Goal: Task Accomplishment & Management: Manage account settings

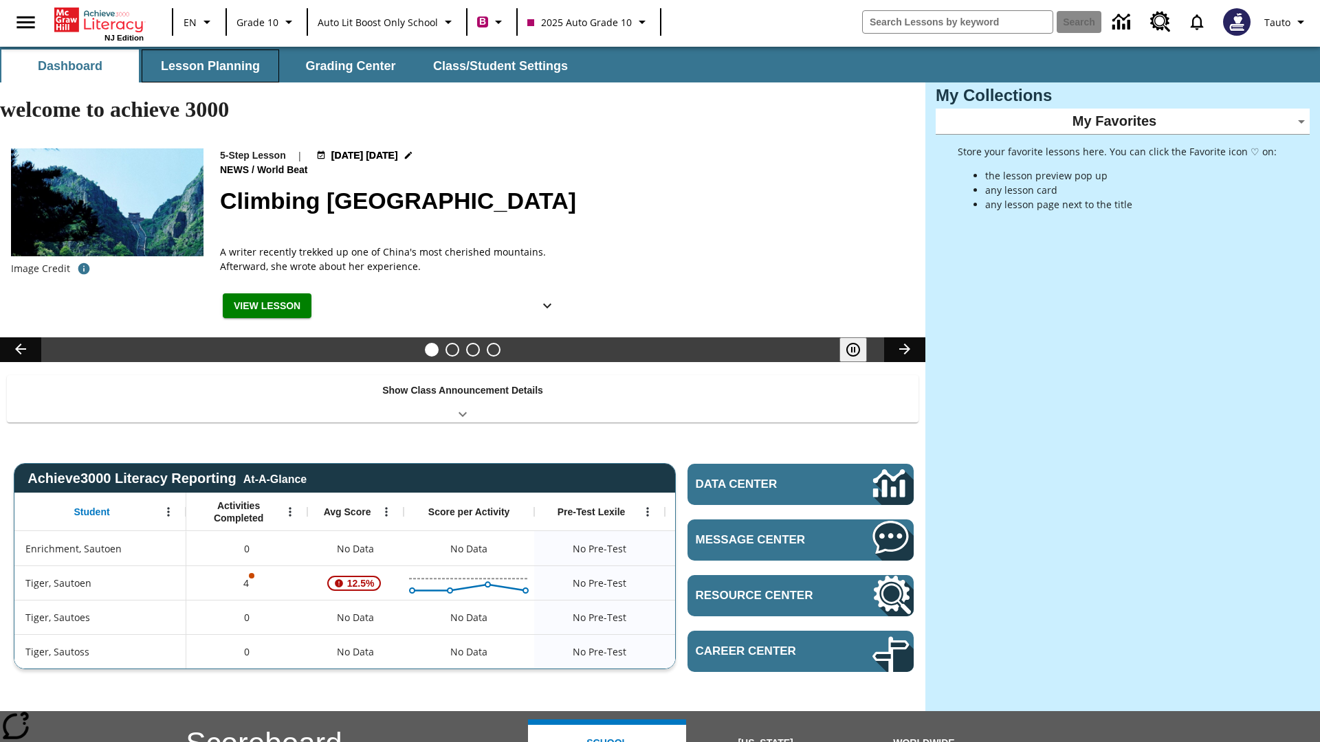
click at [210, 66] on button "Lesson Planning" at bounding box center [210, 65] width 137 height 33
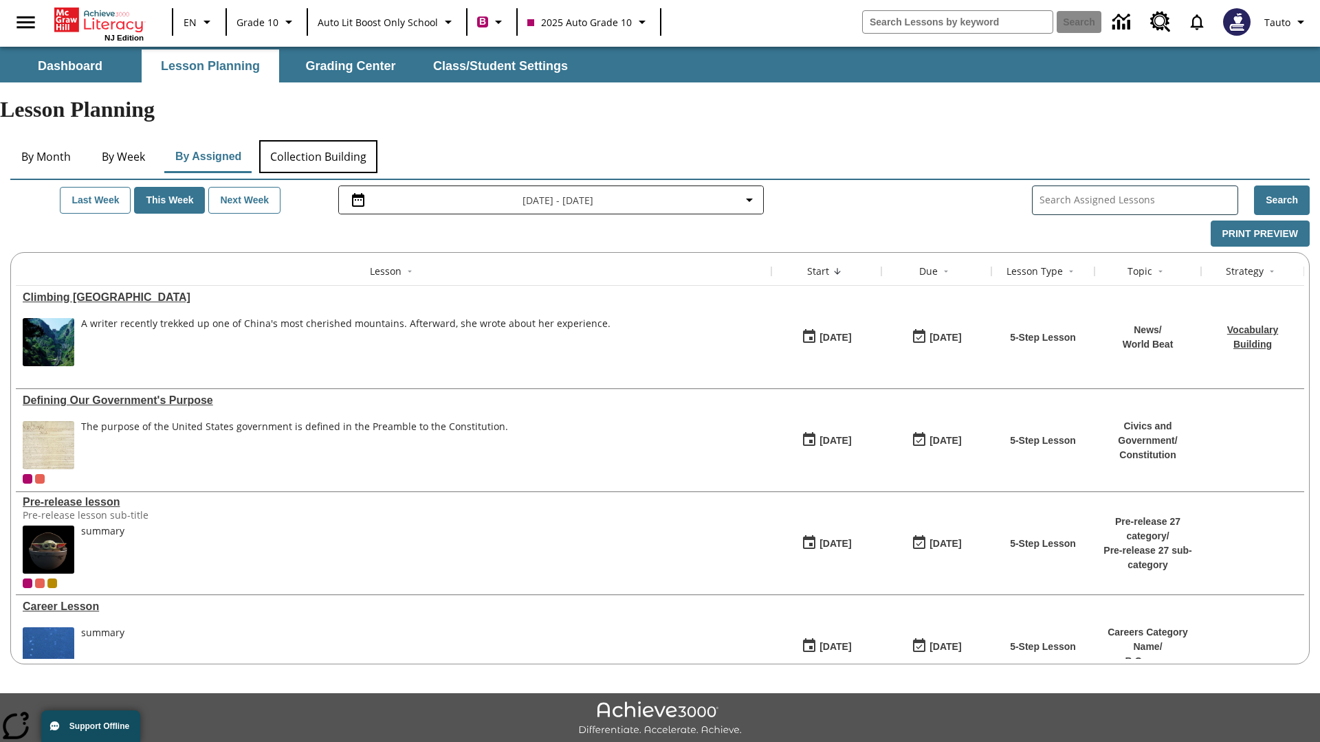
click at [318, 140] on button "Collection Building" at bounding box center [318, 156] width 118 height 33
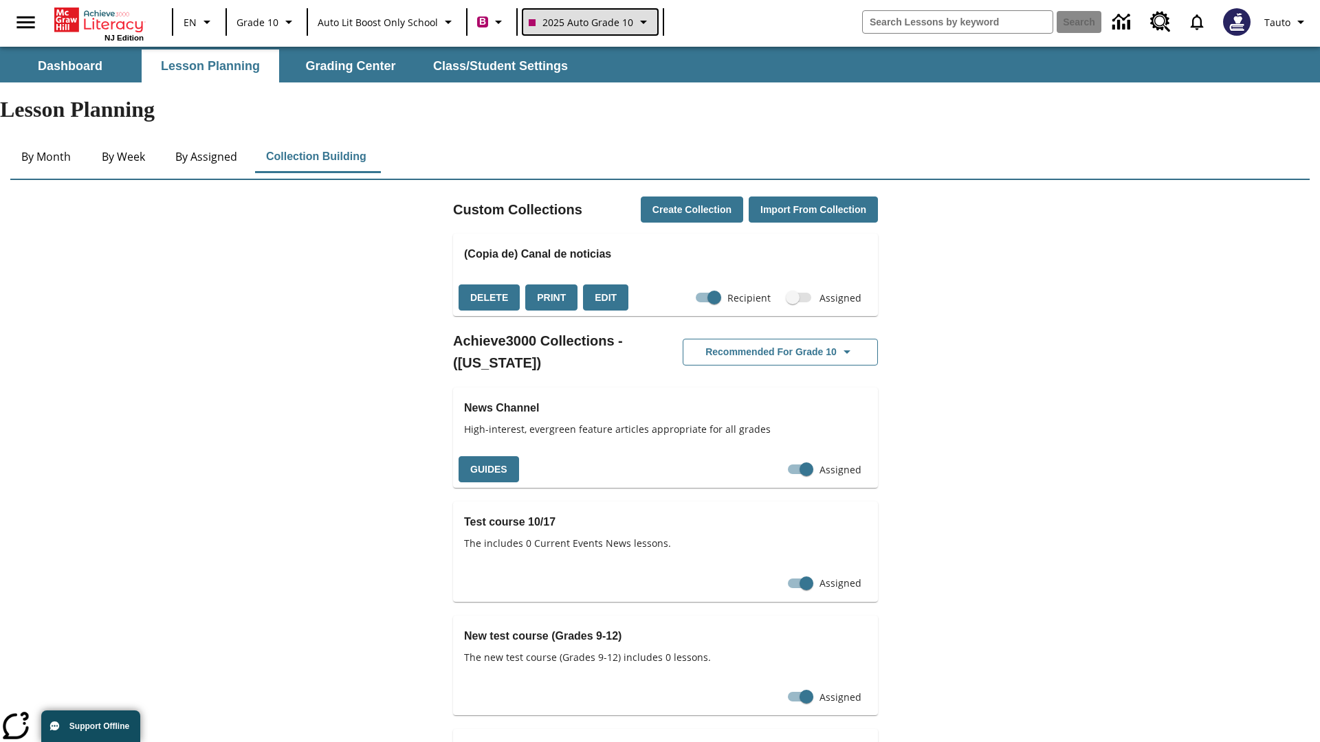
click at [588, 22] on span "2025 Auto Grade 10" at bounding box center [581, 22] width 104 height 14
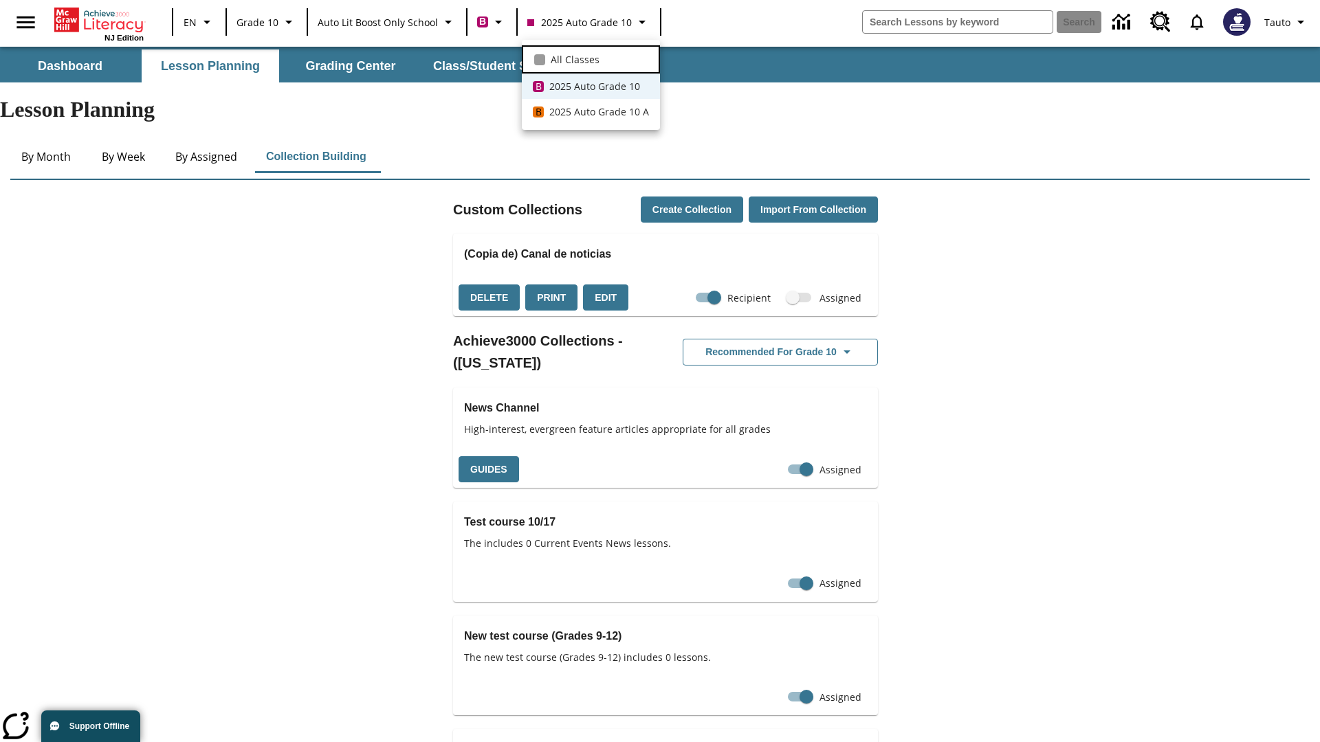
click at [590, 58] on span "All Classes" at bounding box center [575, 59] width 49 height 14
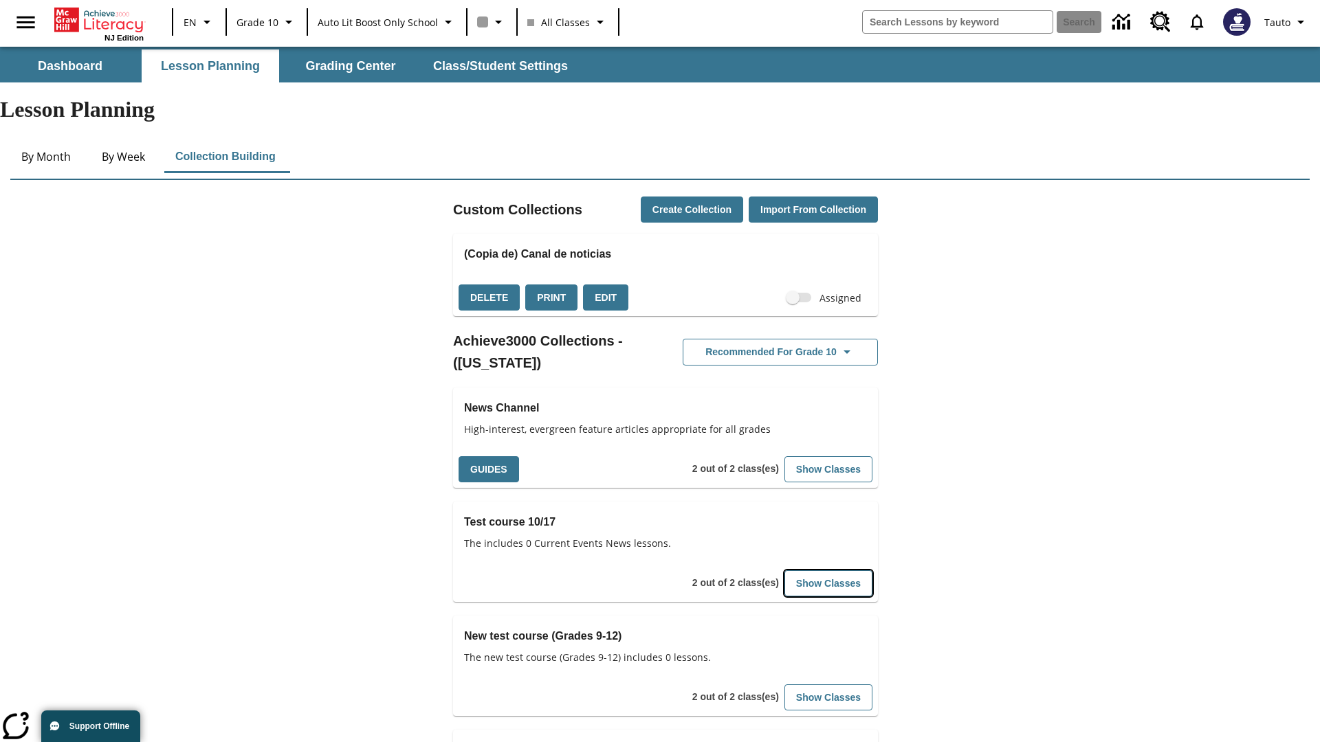
click at [829, 571] on button "Show Classes" at bounding box center [828, 584] width 88 height 27
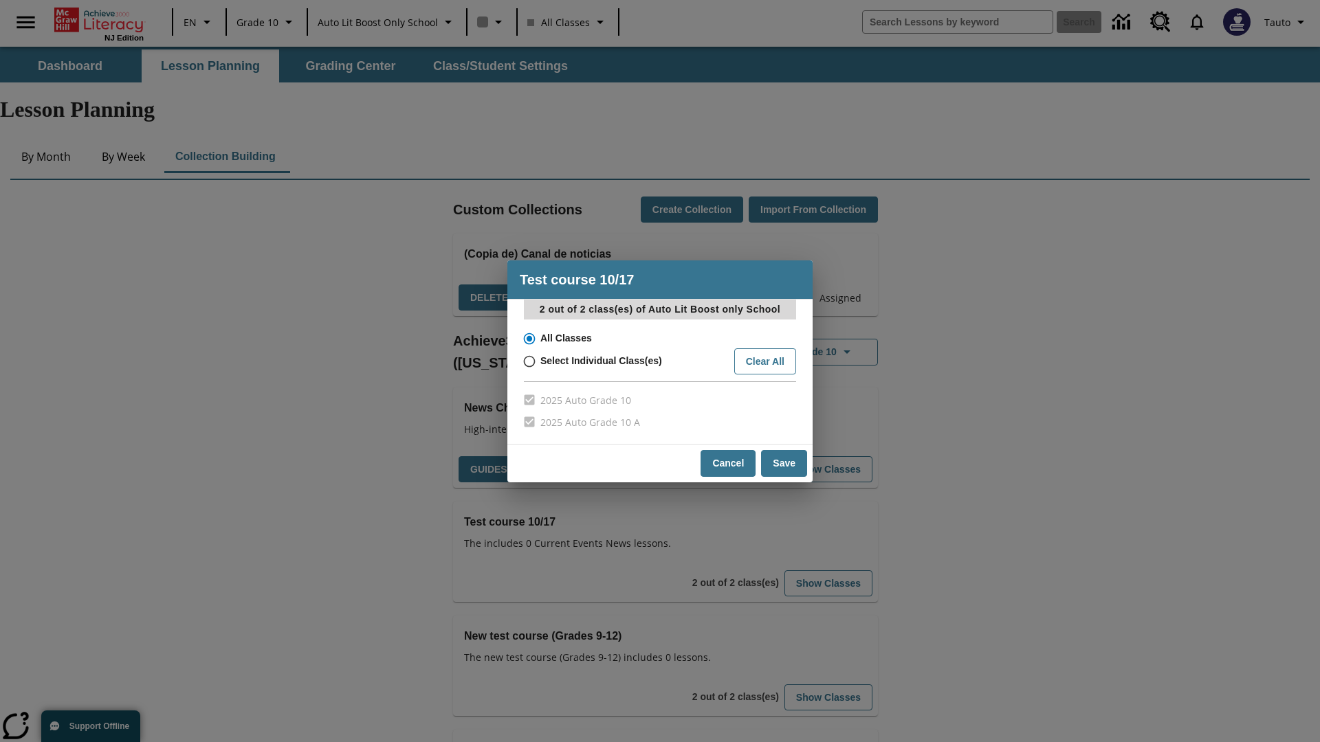
click at [528, 338] on input "All Classes" at bounding box center [528, 338] width 24 height 19
click at [729, 463] on button "Cancel" at bounding box center [727, 463] width 55 height 27
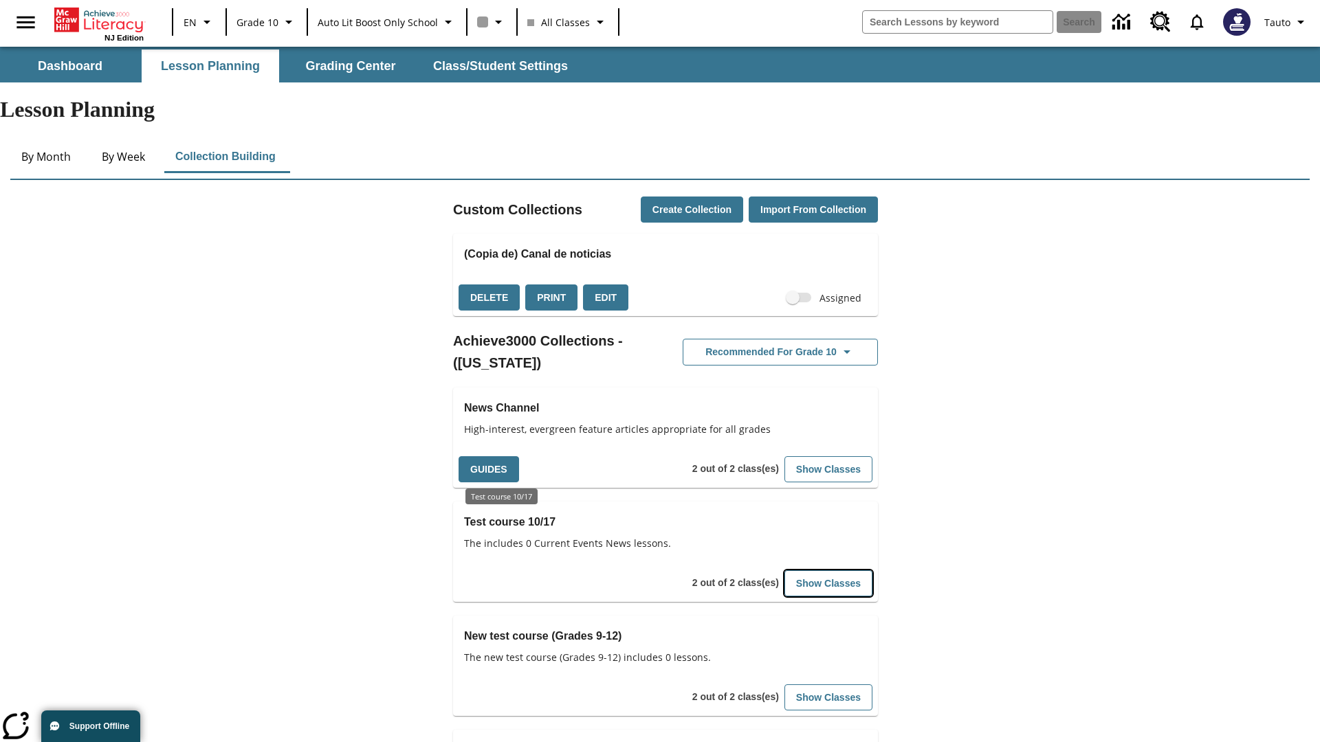
click at [829, 571] on button "Show Classes" at bounding box center [828, 584] width 88 height 27
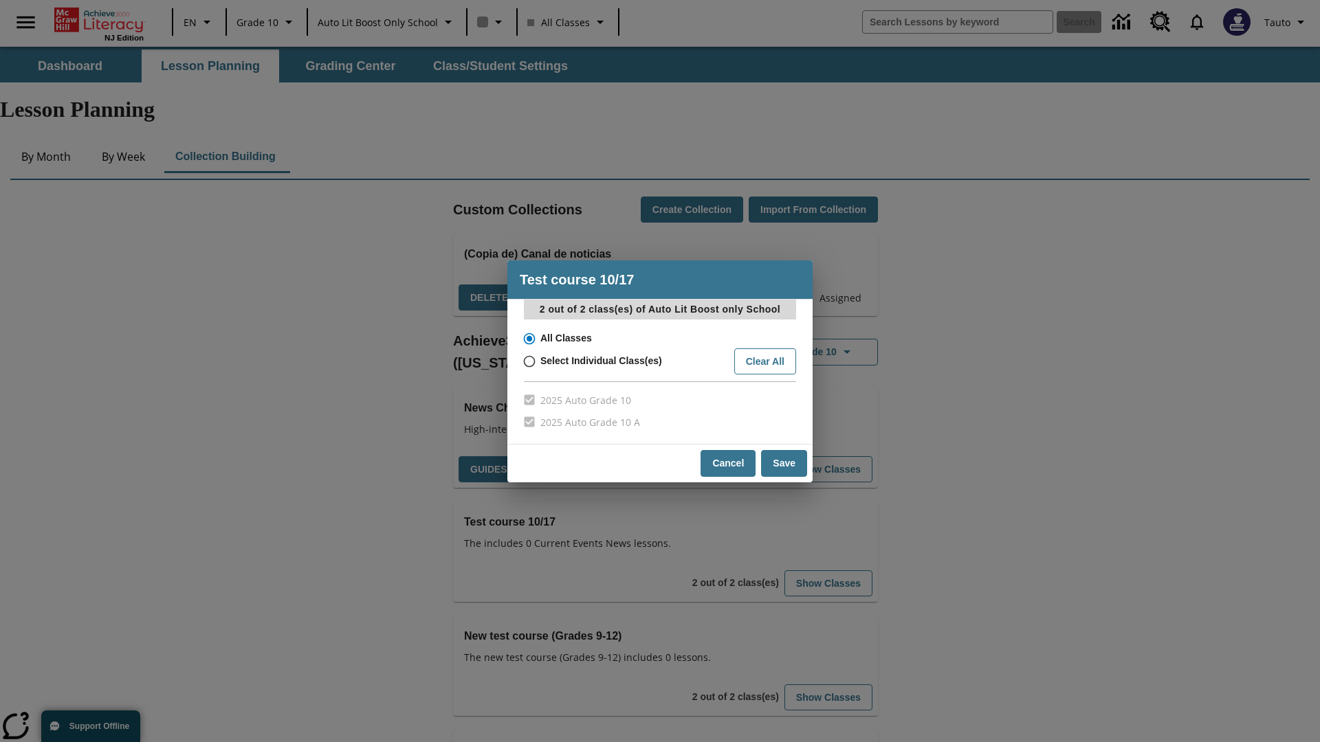
click at [528, 338] on input "All Classes" at bounding box center [528, 338] width 24 height 19
click at [784, 463] on button "Save" at bounding box center [784, 463] width 46 height 27
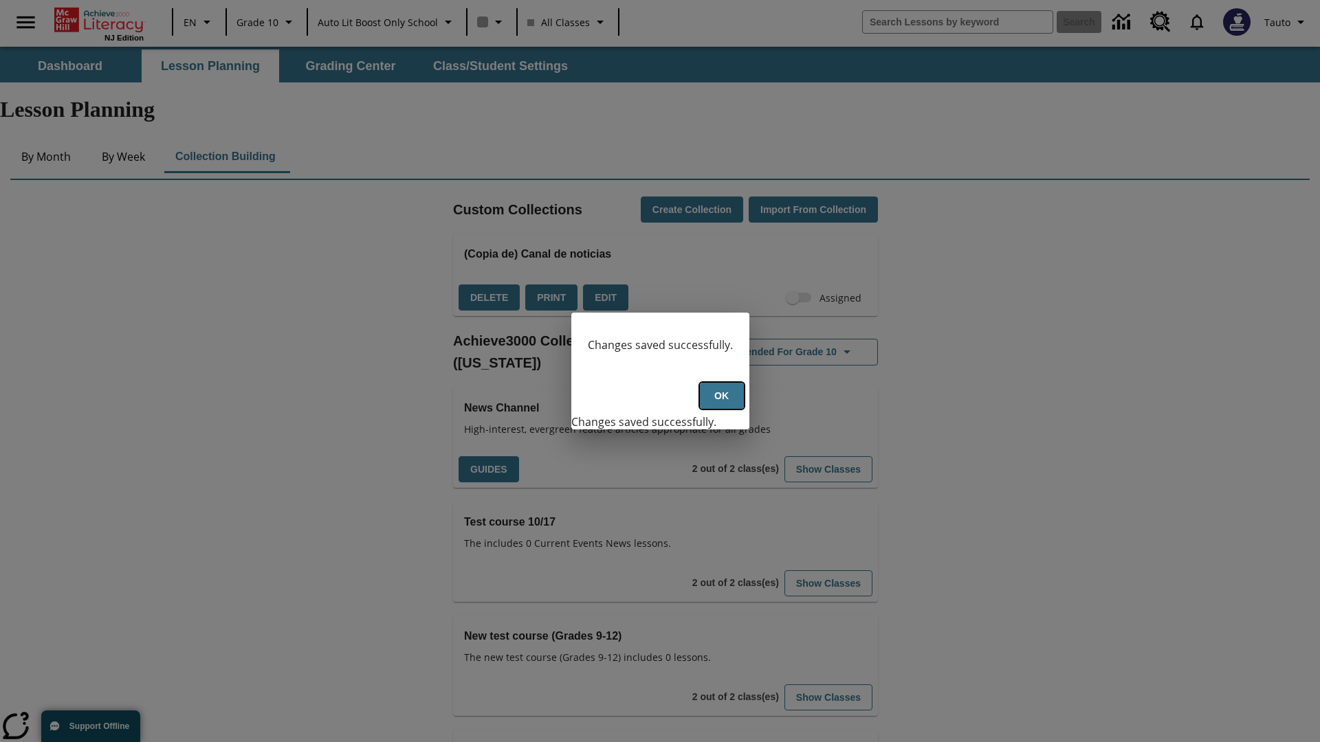
click at [721, 404] on button "Ok" at bounding box center [722, 396] width 44 height 27
